Goal: Task Accomplishment & Management: Complete application form

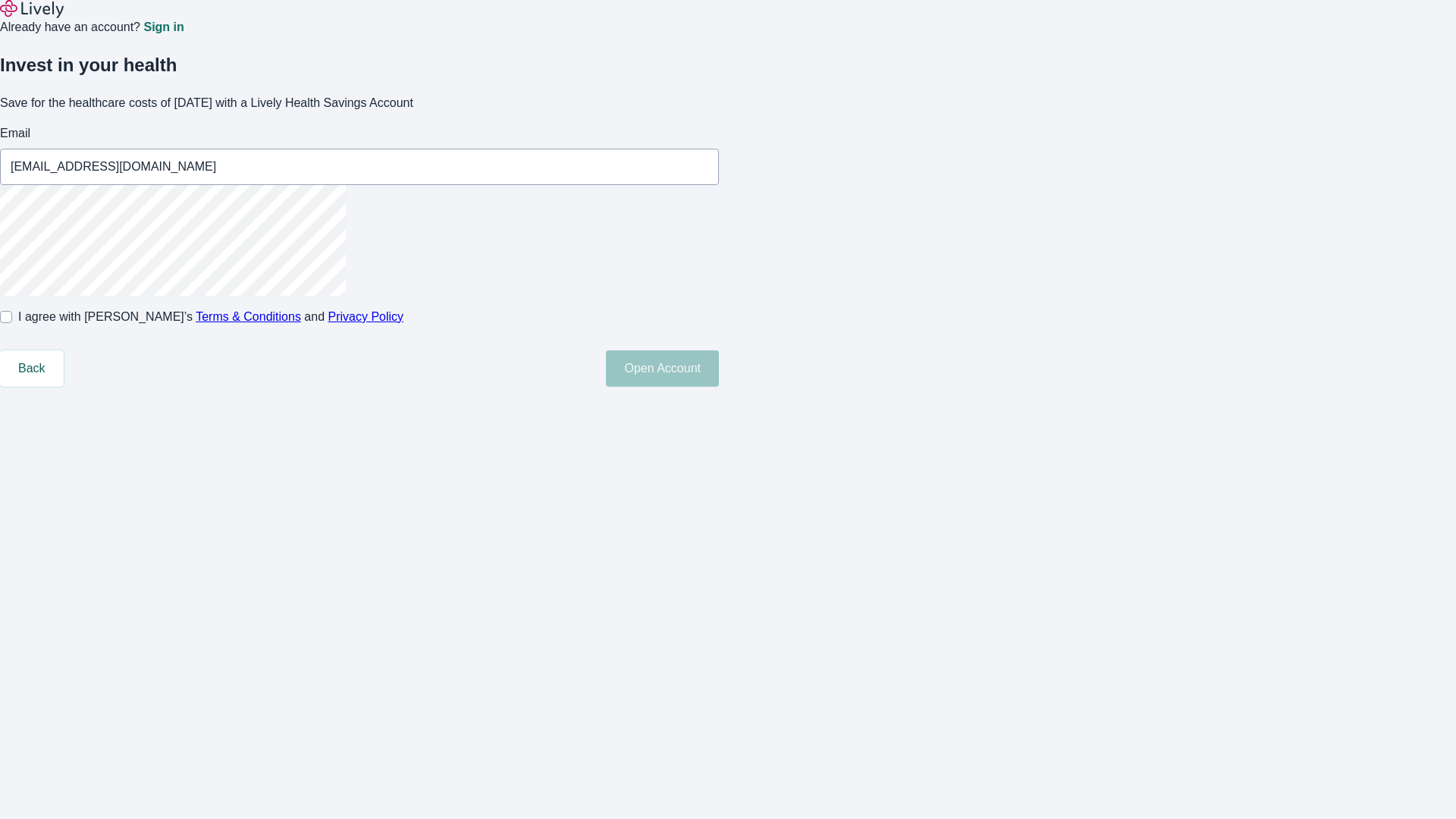
click at [12, 323] on input "I agree with Lively’s Terms & Conditions and Privacy Policy" at bounding box center [6, 318] width 12 height 12
checkbox input "true"
click at [719, 387] on button "Open Account" at bounding box center [663, 368] width 113 height 36
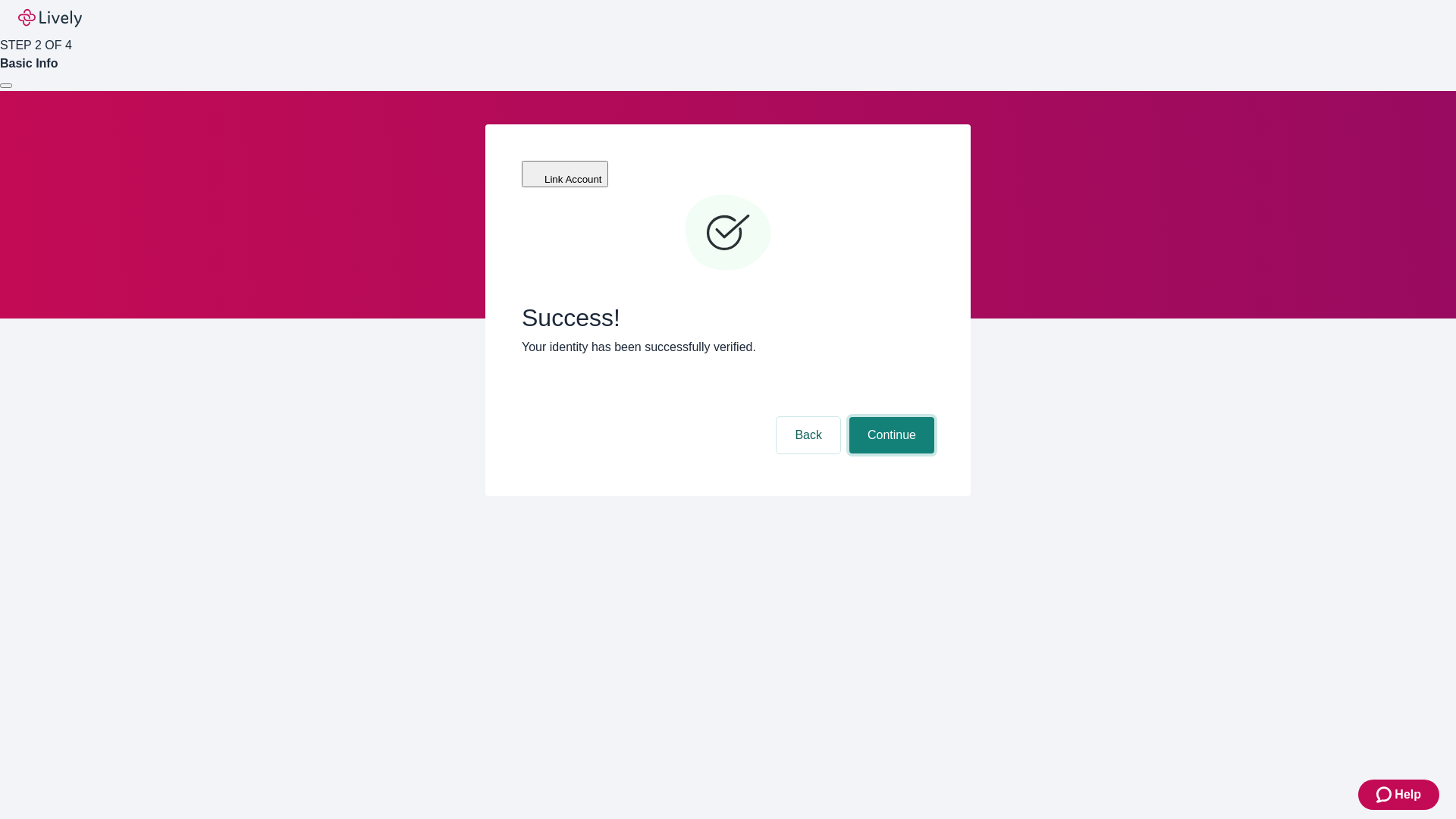
click at [889, 417] on button "Continue" at bounding box center [891, 435] width 85 height 36
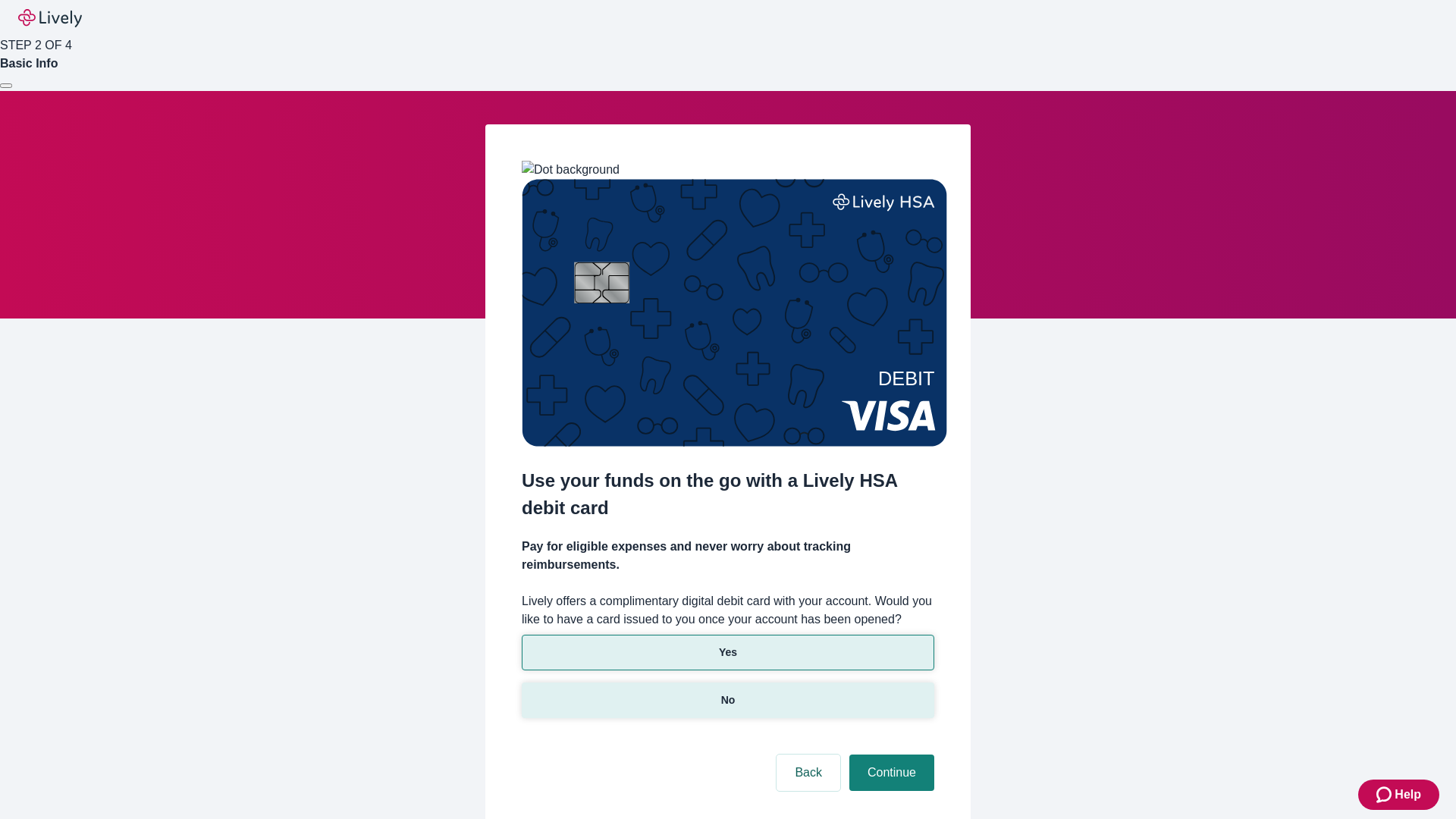
click at [727, 692] on p "No" at bounding box center [728, 700] width 15 height 16
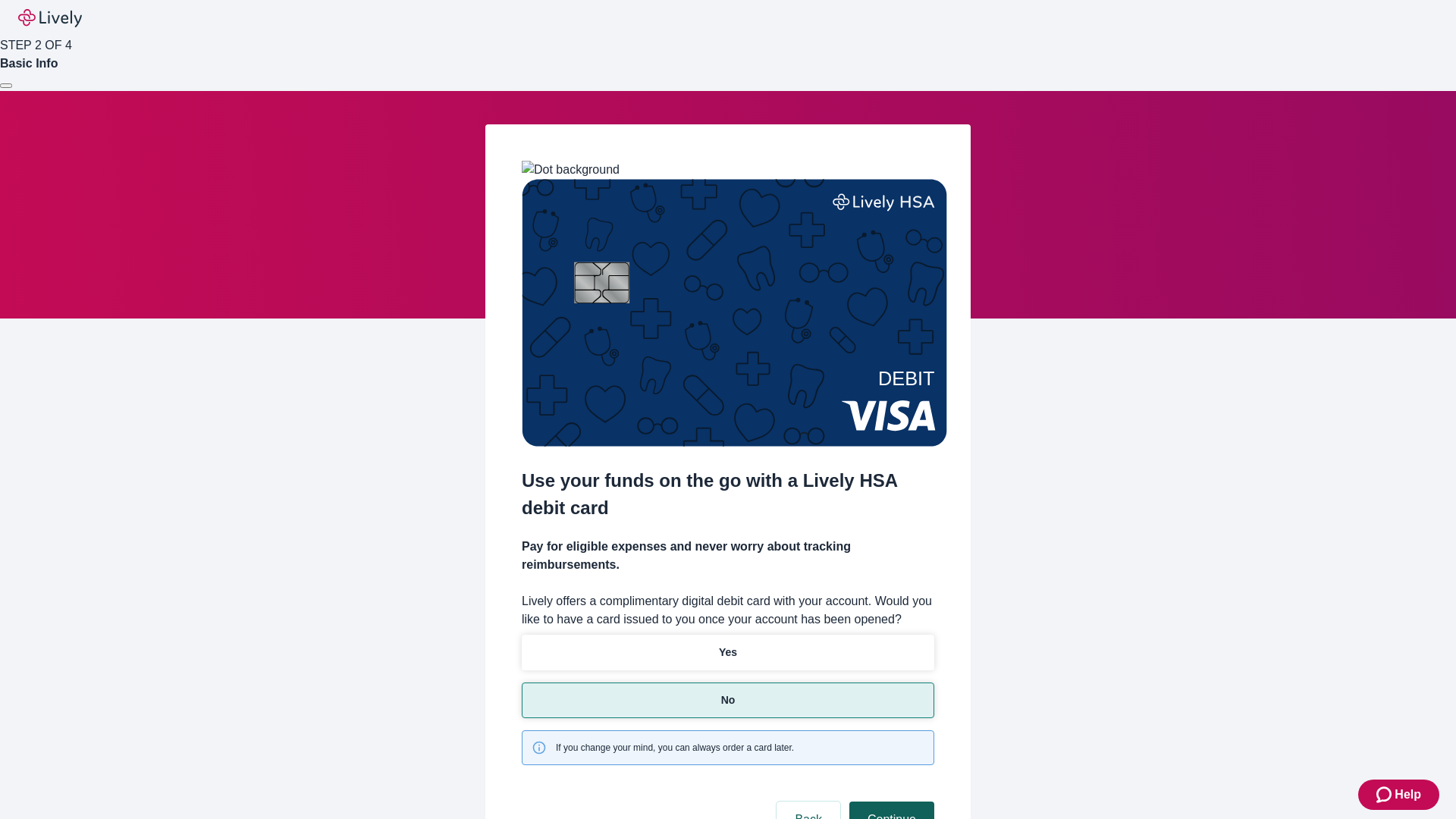
click at [889, 802] on button "Continue" at bounding box center [891, 820] width 85 height 36
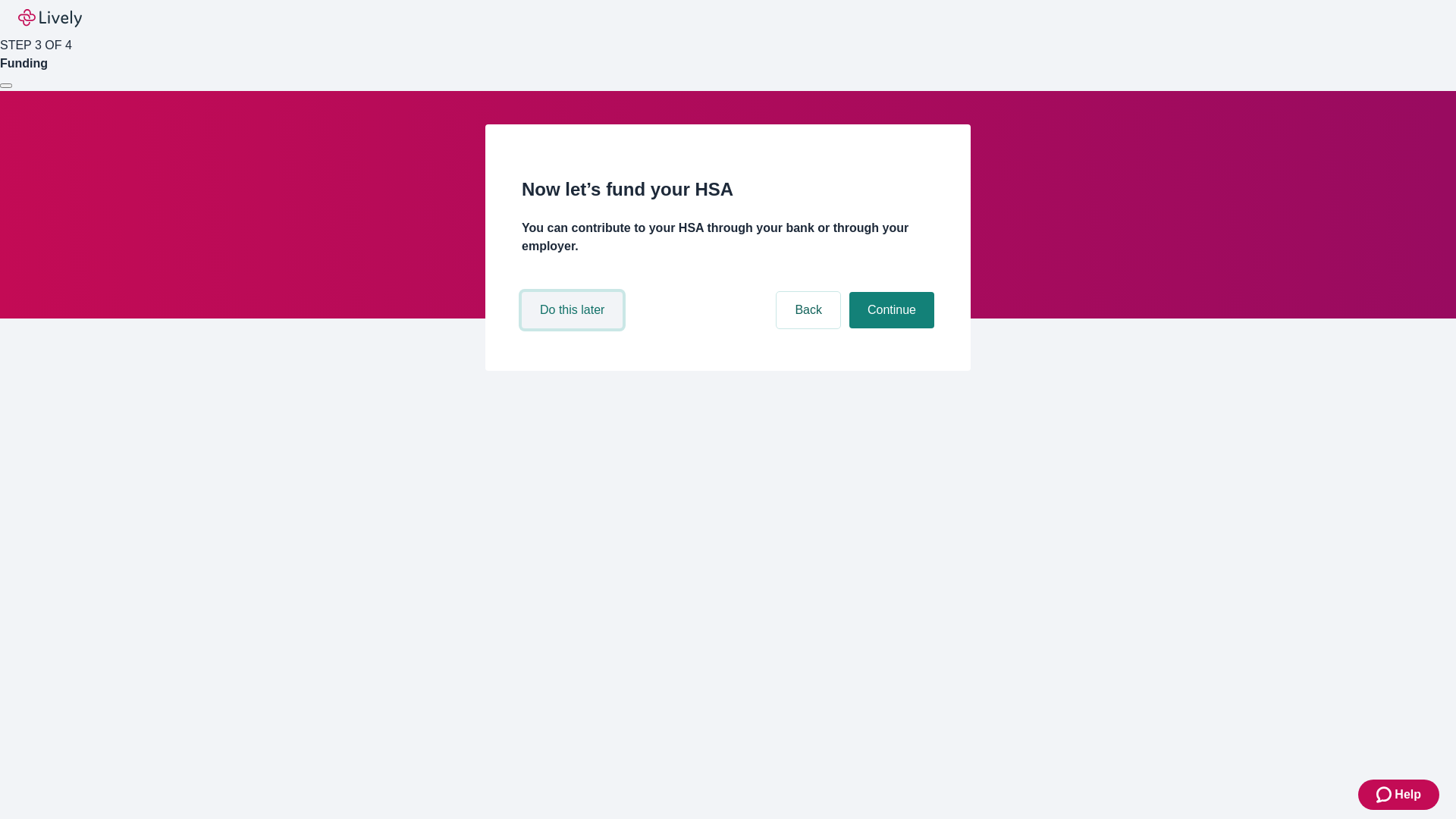
click at [574, 328] on button "Do this later" at bounding box center [572, 310] width 101 height 36
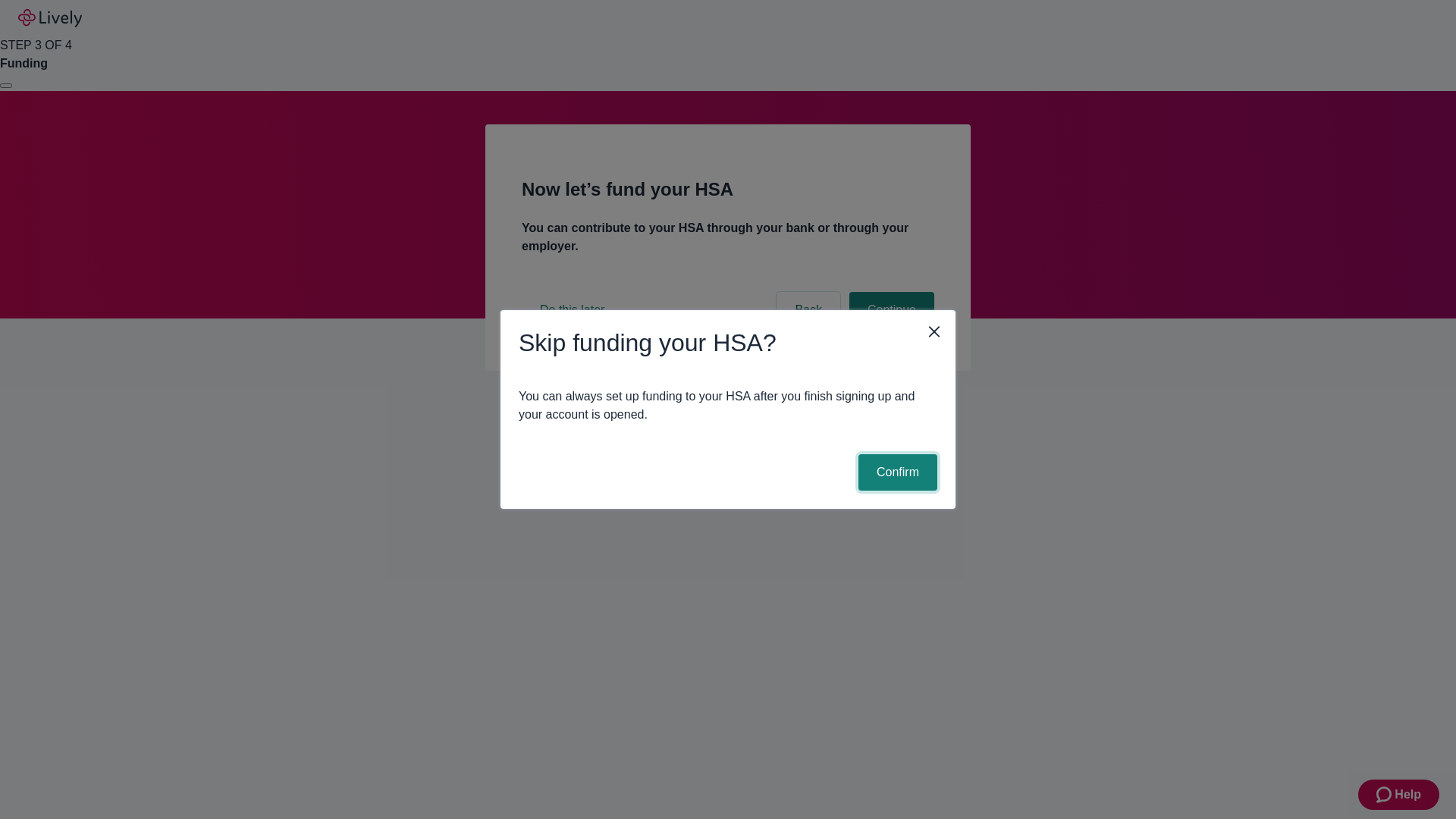
click at [896, 473] on button "Confirm" at bounding box center [898, 472] width 79 height 36
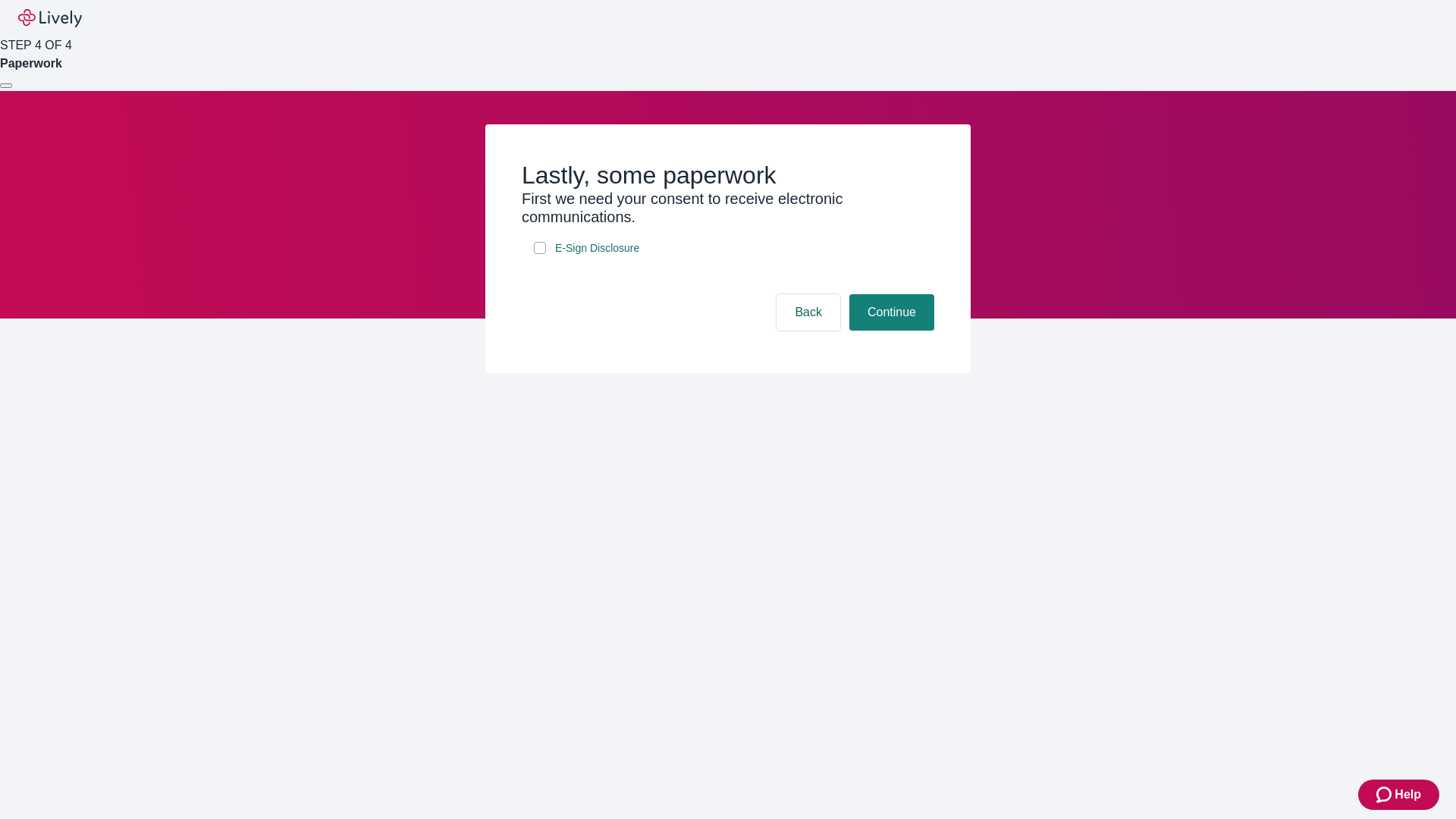
click at [540, 254] on input "E-Sign Disclosure" at bounding box center [540, 248] width 12 height 12
checkbox input "true"
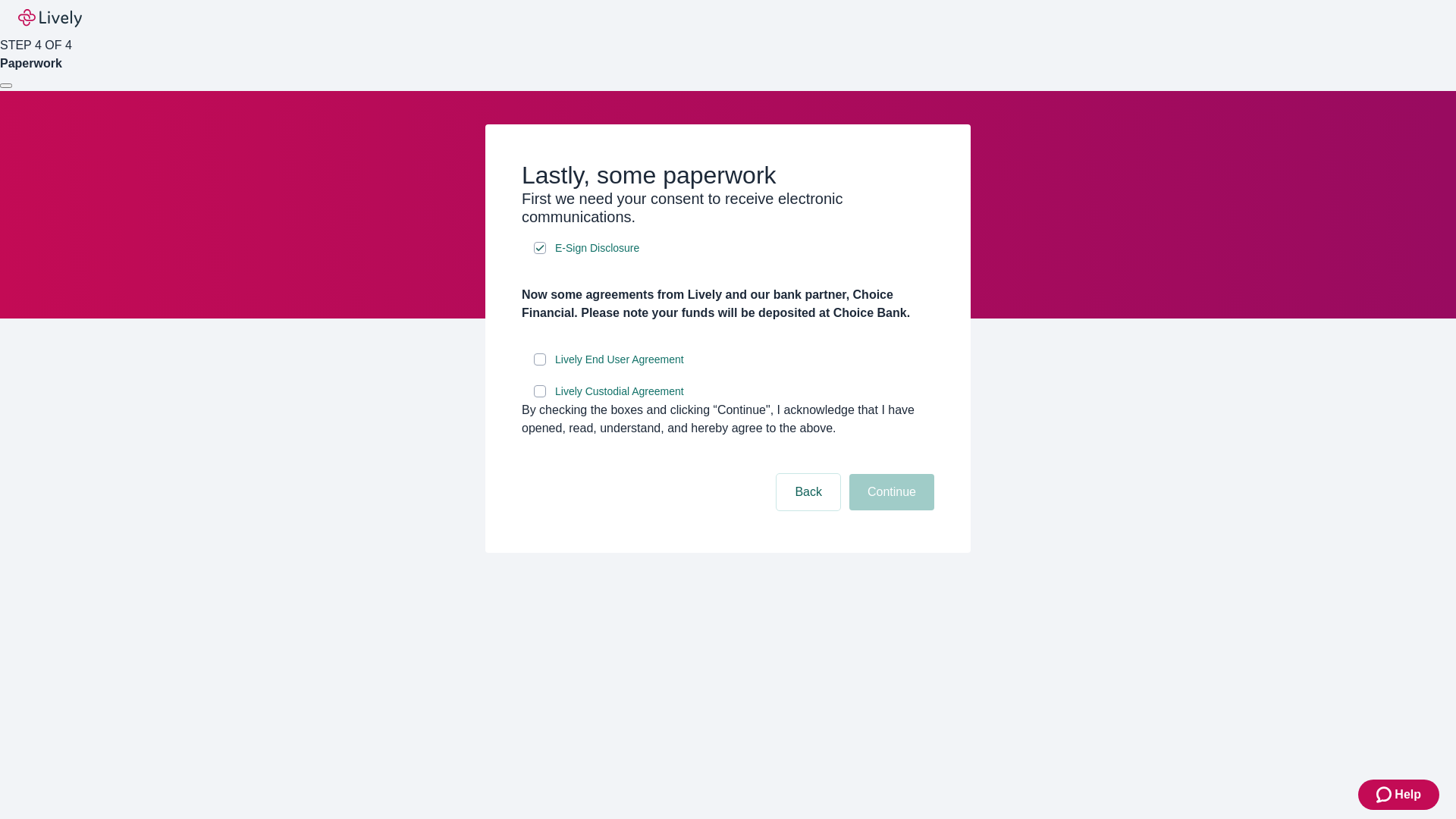
click at [540, 366] on input "Lively End User Agreement" at bounding box center [540, 359] width 12 height 12
checkbox input "true"
click at [540, 397] on input "Lively Custodial Agreement" at bounding box center [540, 391] width 12 height 12
checkbox input "true"
click at [889, 511] on button "Continue" at bounding box center [891, 492] width 85 height 36
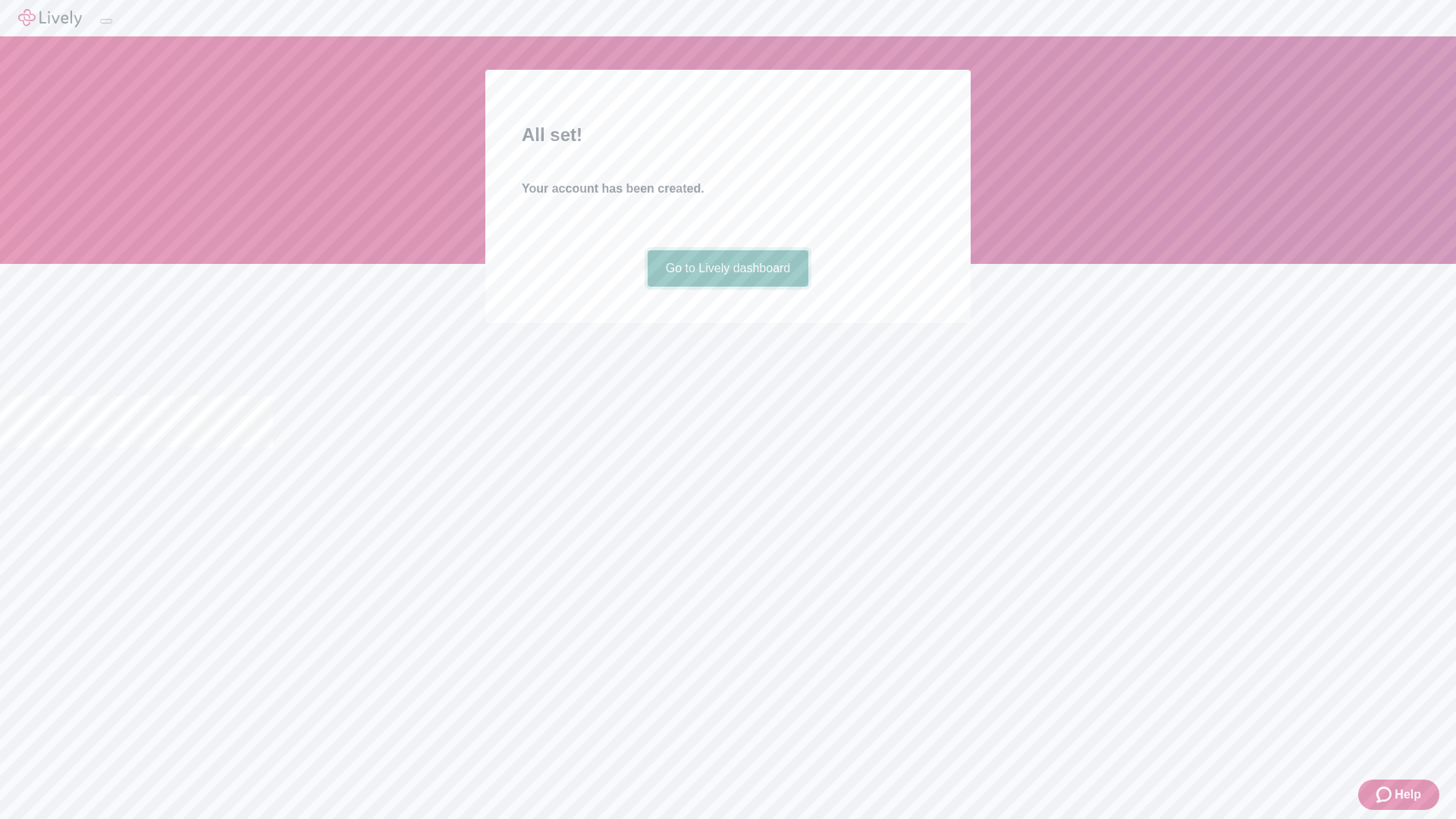
click at [727, 286] on link "Go to Lively dashboard" at bounding box center [729, 268] width 161 height 36
